Goal: Task Accomplishment & Management: Use online tool/utility

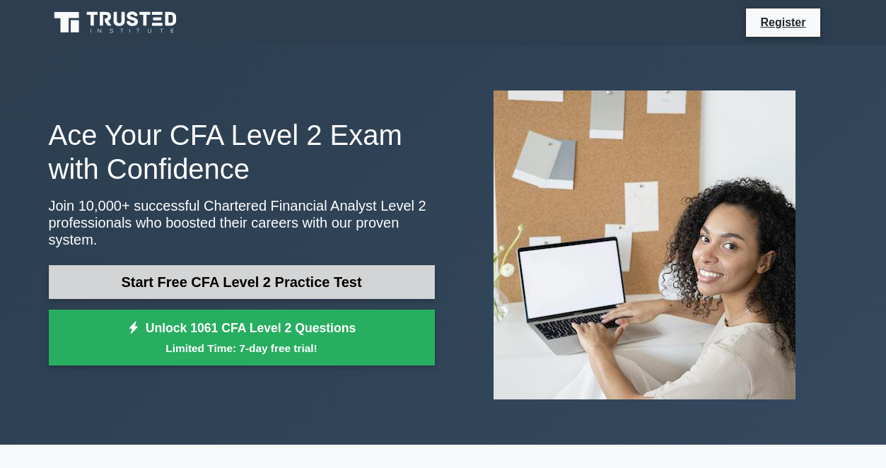
click at [374, 266] on link "Start Free CFA Level 2 Practice Test" at bounding box center [242, 282] width 386 height 34
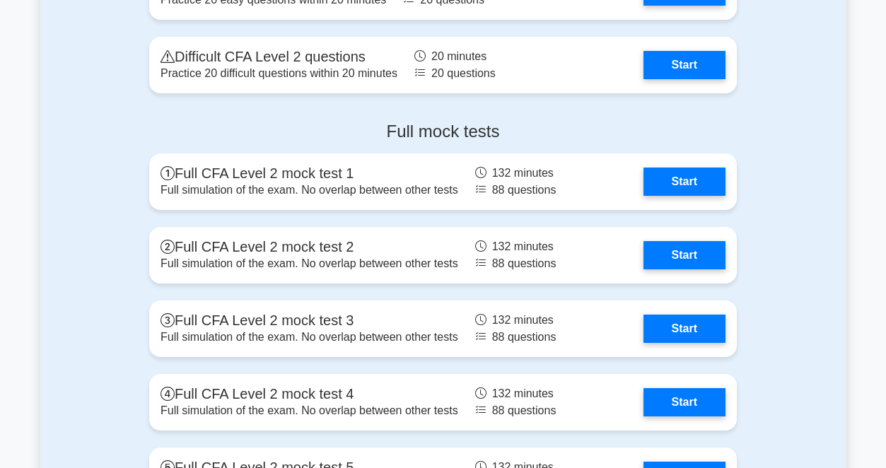
scroll to position [1903, 0]
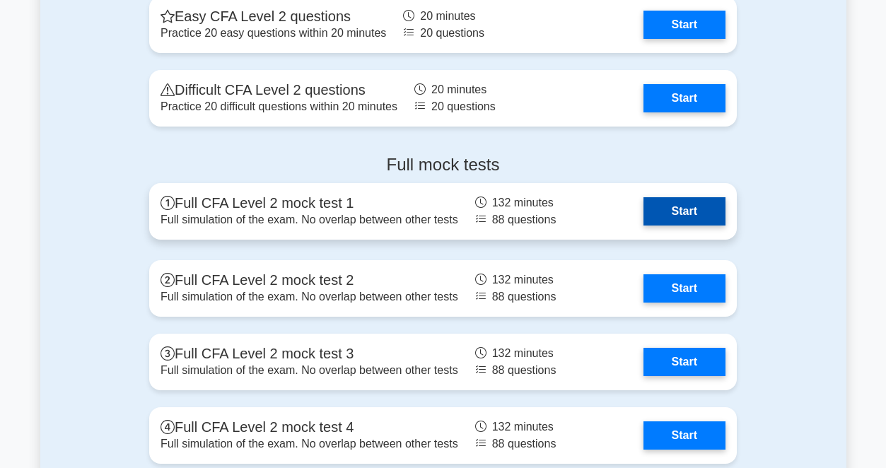
click at [644, 219] on link "Start" at bounding box center [685, 211] width 82 height 28
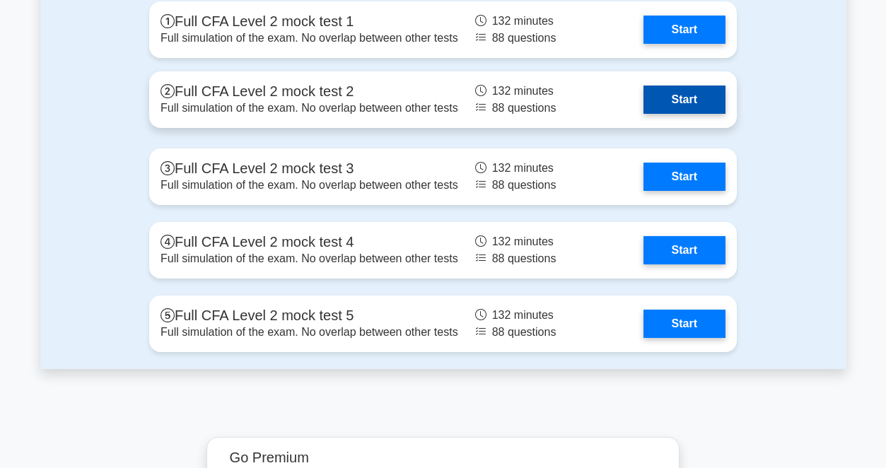
scroll to position [2105, 0]
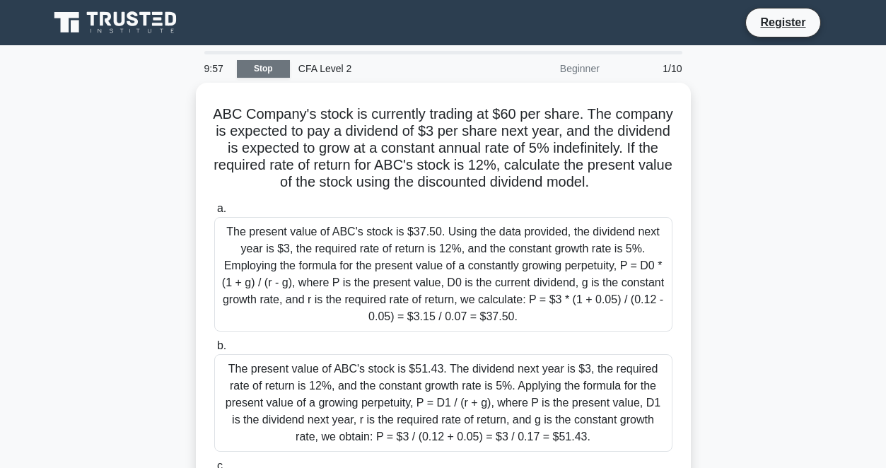
click at [267, 70] on link "Stop" at bounding box center [263, 69] width 53 height 18
